Goal: Information Seeking & Learning: Learn about a topic

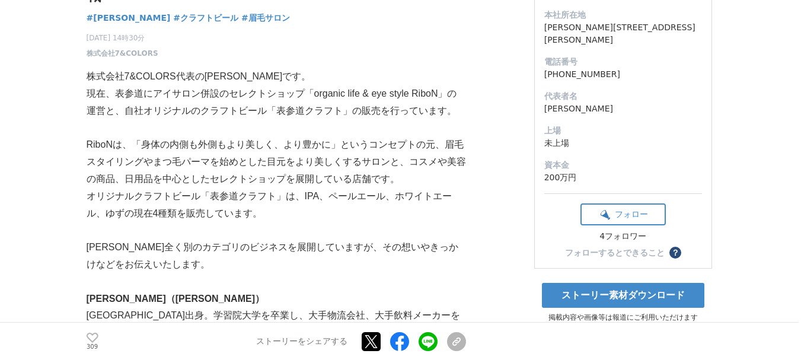
scroll to position [178, 0]
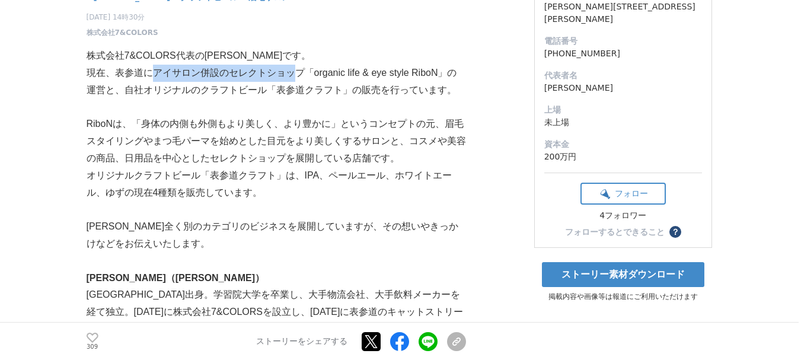
drag, startPoint x: 154, startPoint y: 49, endPoint x: 298, endPoint y: 55, distance: 144.1
click at [298, 65] on p "現在、表参道にアイサロン併設のセレクトショップ「organic life & eye style RiboN」の運営と、自社オリジナルのクラフトビール「表参道…" at bounding box center [276, 82] width 379 height 34
click at [299, 116] on p "RiboNは、「身体の内側も外側もより美しく、より豊かに」というコンセプトの元、眉毛スタイリングやまつ毛パーマを始めとした目元をより美しくするサロンと、コスメ…" at bounding box center [276, 141] width 379 height 51
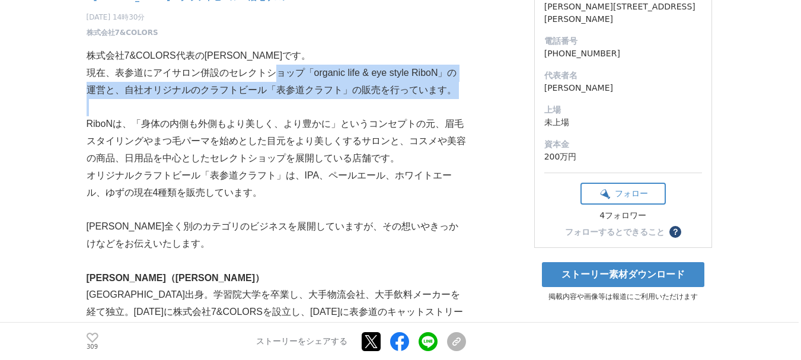
drag, startPoint x: 272, startPoint y: 53, endPoint x: 439, endPoint y: 76, distance: 168.2
click at [258, 99] on p at bounding box center [276, 107] width 379 height 17
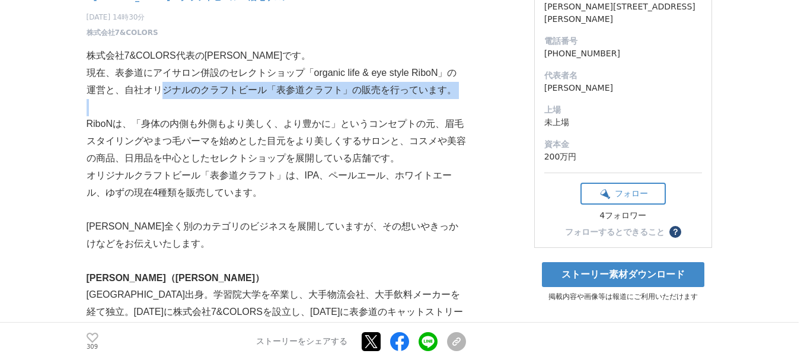
drag, startPoint x: 161, startPoint y: 68, endPoint x: 376, endPoint y: 79, distance: 215.4
click at [376, 99] on p at bounding box center [276, 107] width 379 height 17
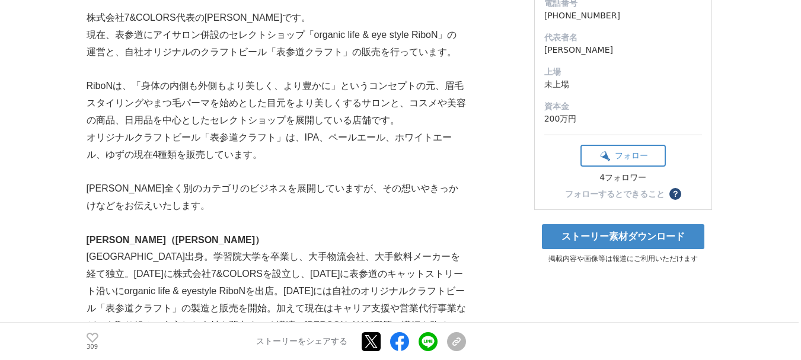
scroll to position [237, 0]
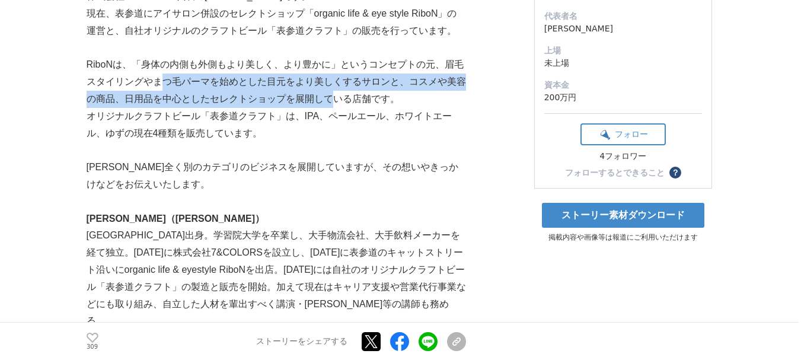
drag, startPoint x: 159, startPoint y: 53, endPoint x: 329, endPoint y: 78, distance: 172.0
click at [329, 78] on p "RiboNは、「身体の内側も外側もより美しく、より豊かに」というコンセプトの元、眉毛スタイリングやまつ毛パーマを始めとした目元をより美しくするサロンと、コスメ…" at bounding box center [276, 81] width 379 height 51
click at [295, 78] on p "RiboNは、「身体の内側も外側もより美しく、より豊かに」というコンセプトの元、眉毛スタイリングやまつ毛パーマを始めとした目元をより美しくするサロンと、コスメ…" at bounding box center [276, 81] width 379 height 51
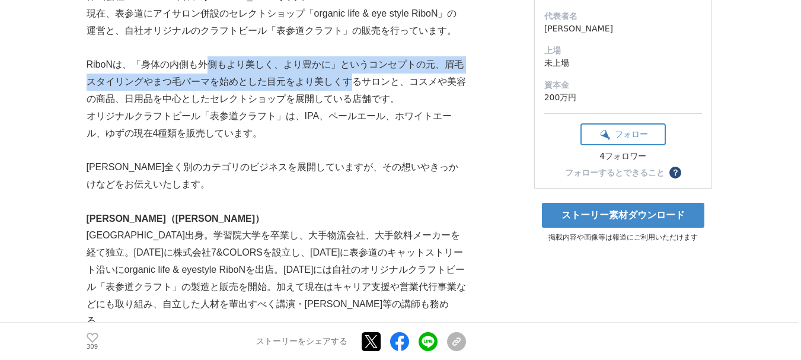
drag, startPoint x: 207, startPoint y: 49, endPoint x: 356, endPoint y: 60, distance: 148.6
click at [356, 60] on p "RiboNは、「身体の内側も外側もより美しく、より豊かに」というコンセプトの元、眉毛スタイリングやまつ毛パーマを始めとした目元をより美しくするサロンと、コスメ…" at bounding box center [276, 81] width 379 height 51
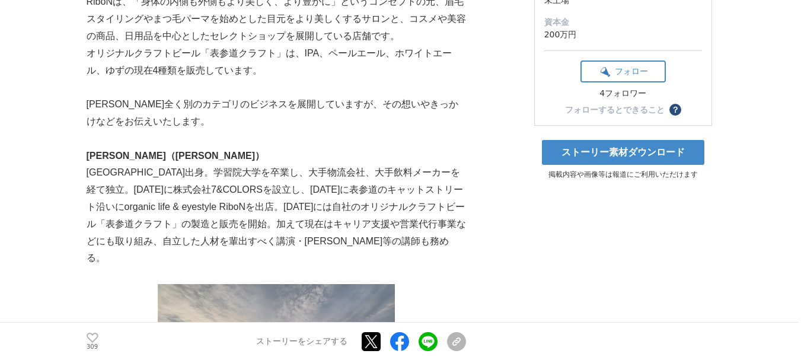
scroll to position [356, 0]
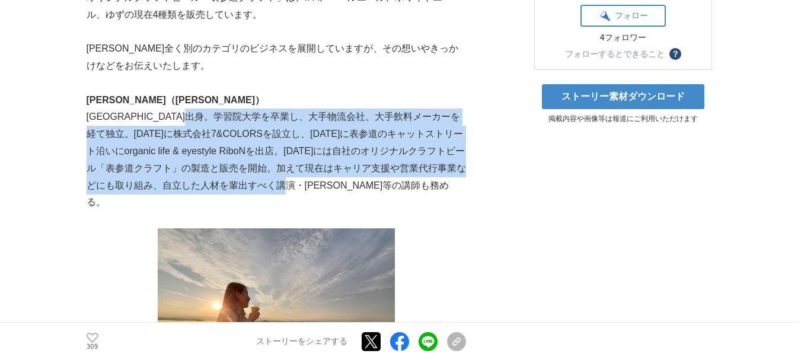
drag, startPoint x: 249, startPoint y: 93, endPoint x: 391, endPoint y: 160, distance: 156.7
click at [391, 160] on p "[GEOGRAPHIC_DATA]出身。学習院大学を卒業し、大手物流会社、大手飲料メーカーを経て独立。[DATE]に株式会社7&COLORSを設立し、[DAT…" at bounding box center [276, 159] width 379 height 103
click at [391, 135] on p "[GEOGRAPHIC_DATA]出身。学習院大学を卒業し、大手物流会社、大手飲料メーカーを経て独立。[DATE]に株式会社7&COLORSを設立し、[DAT…" at bounding box center [276, 159] width 379 height 103
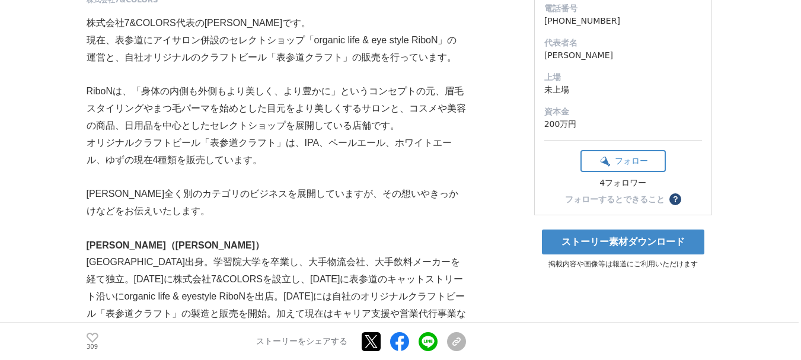
scroll to position [237, 0]
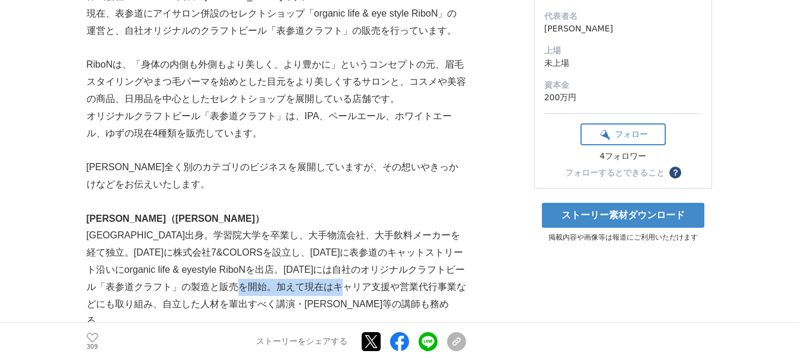
drag, startPoint x: 345, startPoint y: 262, endPoint x: 450, endPoint y: 264, distance: 104.3
click at [450, 264] on p "[GEOGRAPHIC_DATA]出身。学習院大学を卒業し、大手物流会社、大手飲料メーカーを経て独立。[DATE]に株式会社7&COLORSを設立し、[DAT…" at bounding box center [276, 278] width 379 height 103
click at [435, 227] on p "[GEOGRAPHIC_DATA]出身。学習院大学を卒業し、大手物流会社、大手飲料メーカーを経て独立。[DATE]に株式会社7&COLORSを設立し、[DAT…" at bounding box center [276, 278] width 379 height 103
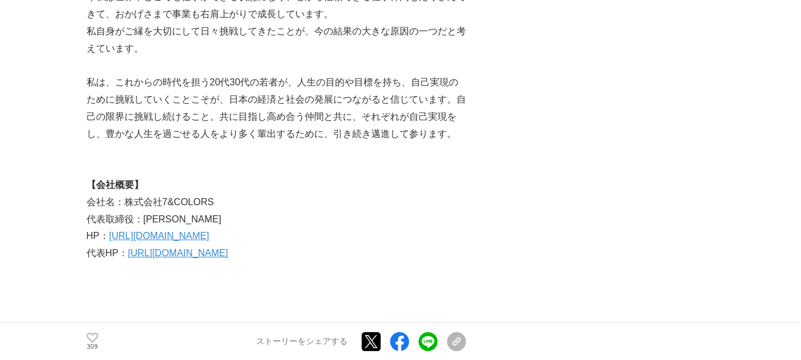
scroll to position [3496, 0]
